Goal: Task Accomplishment & Management: Manage account settings

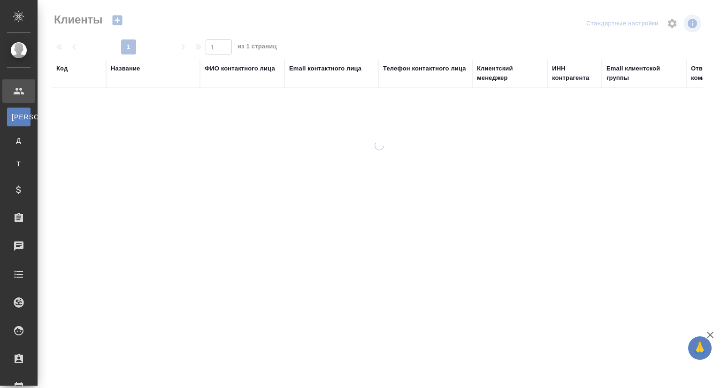
select select "RU"
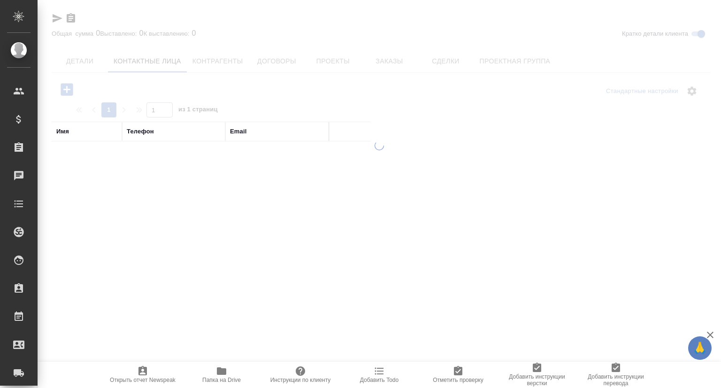
select select "RU"
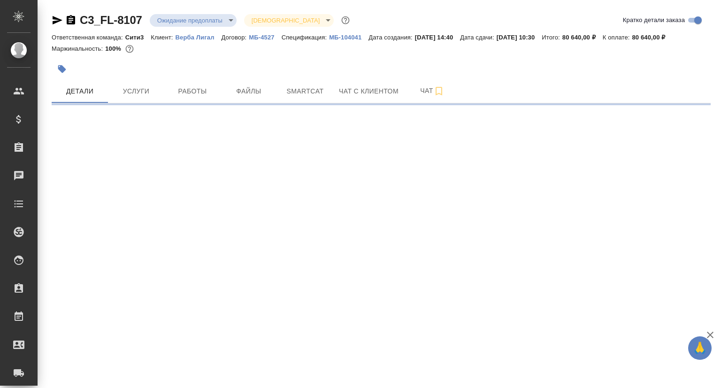
select select "RU"
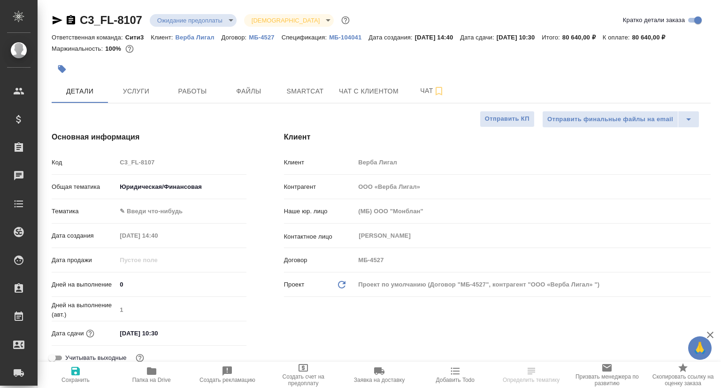
type textarea "x"
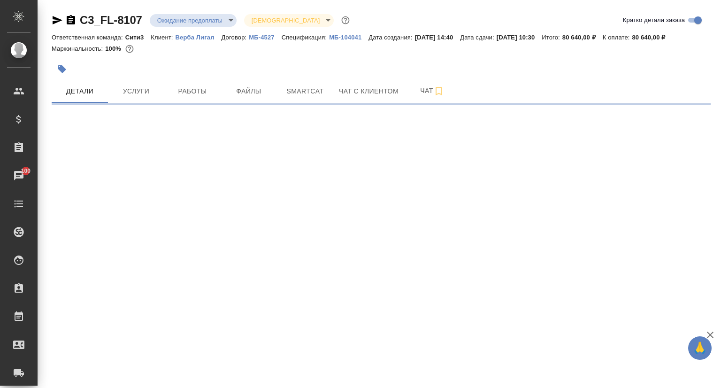
select select "RU"
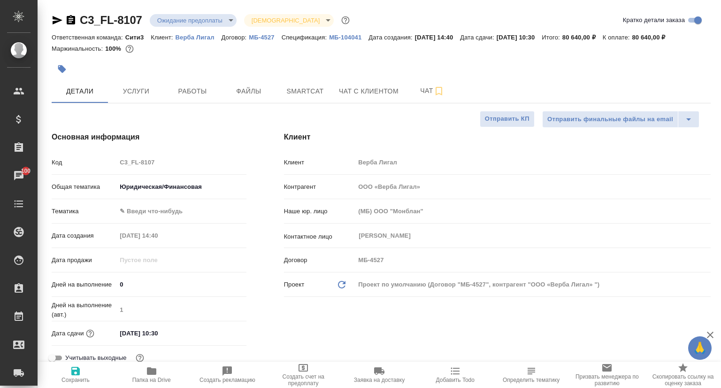
type textarea "x"
